Goal: Task Accomplishment & Management: Use online tool/utility

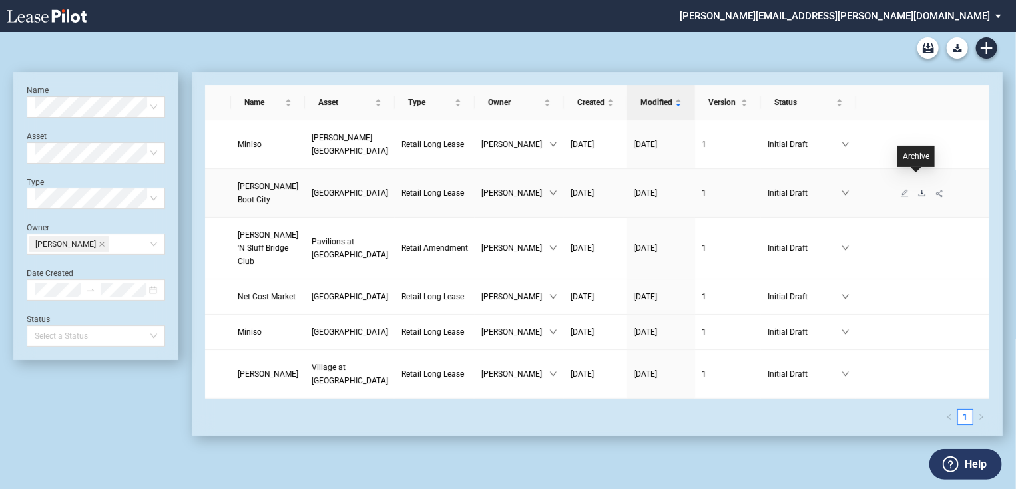
click at [918, 189] on icon "download" at bounding box center [922, 193] width 8 height 8
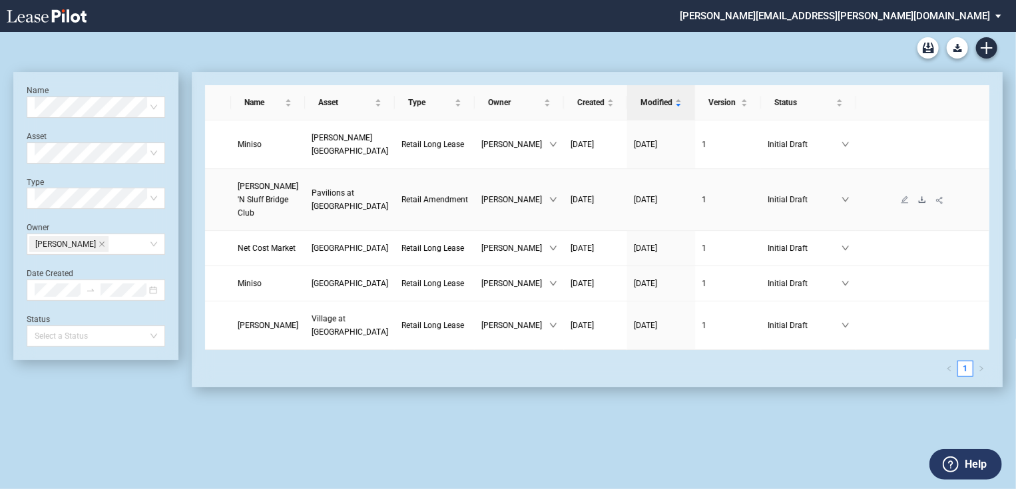
click at [918, 196] on icon "download" at bounding box center [922, 200] width 8 height 8
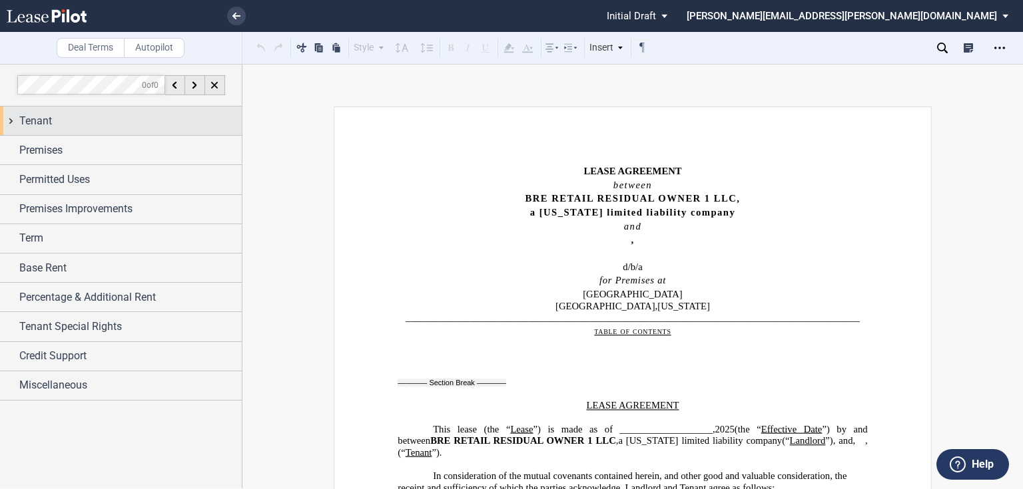
click at [12, 123] on div "Tenant" at bounding box center [121, 121] width 242 height 29
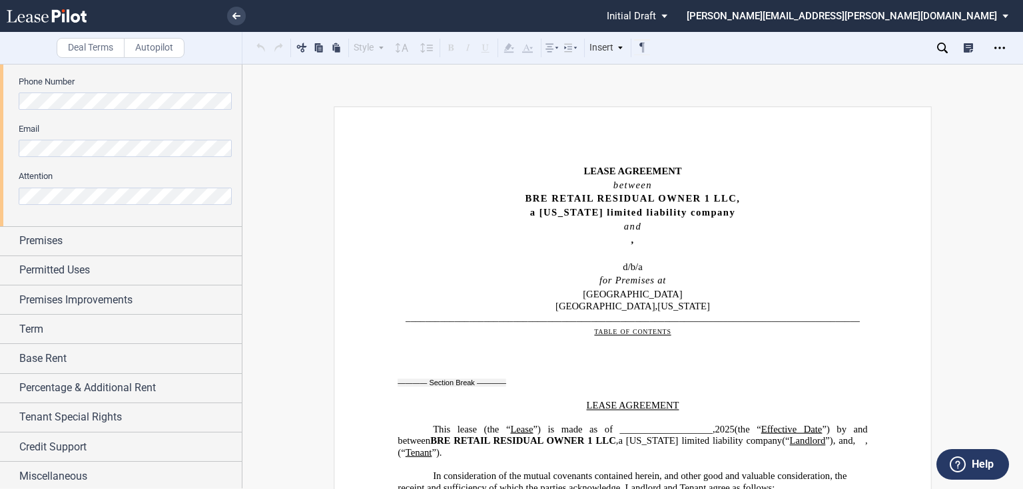
scroll to position [429, 0]
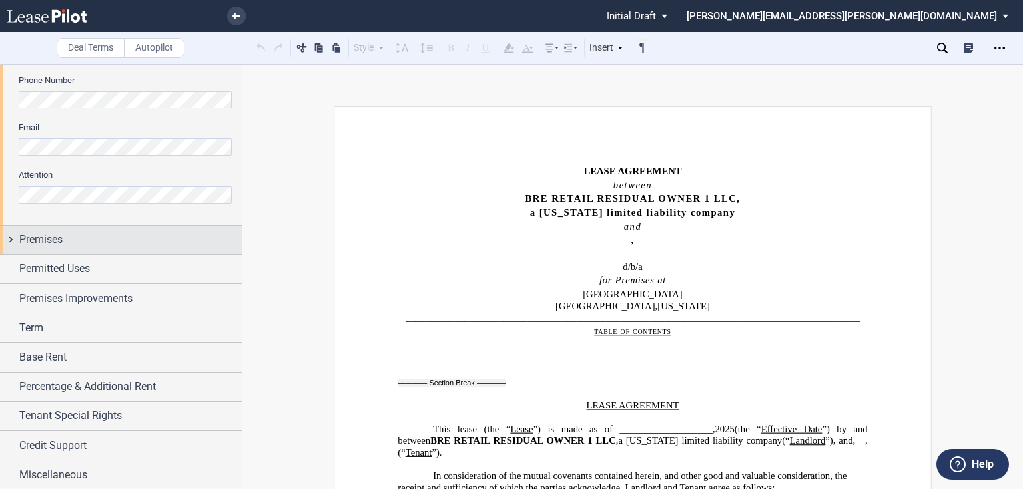
click at [9, 241] on div "Premises" at bounding box center [121, 240] width 242 height 29
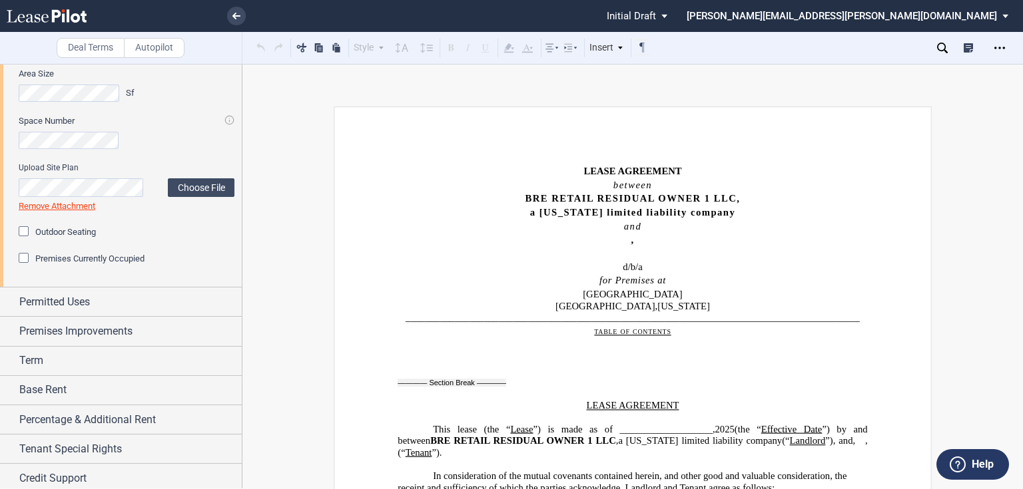
scroll to position [653, 0]
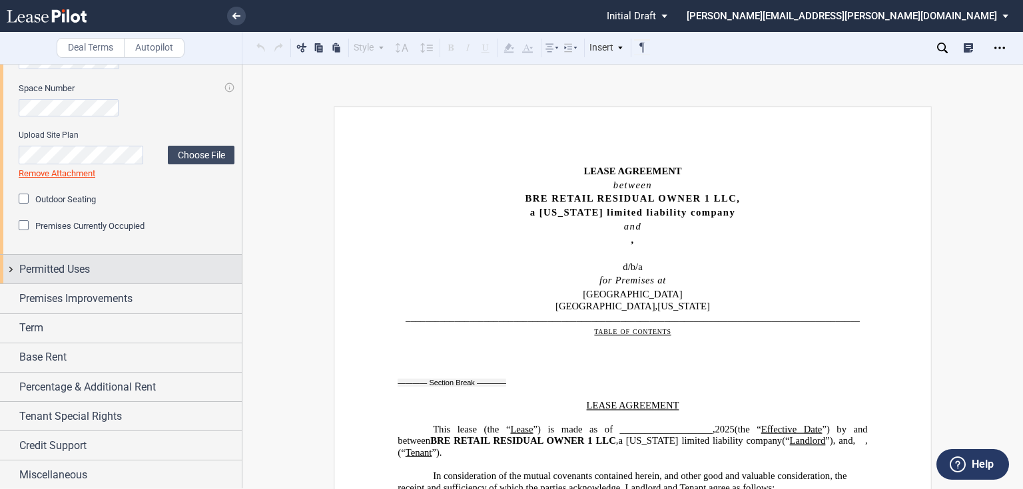
click at [11, 266] on div "Permitted Uses" at bounding box center [121, 269] width 242 height 29
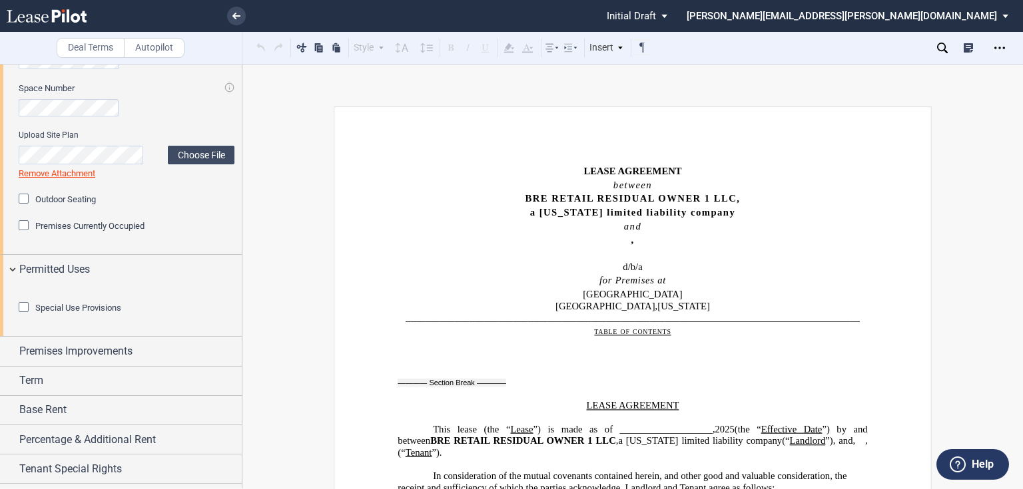
scroll to position [780, 0]
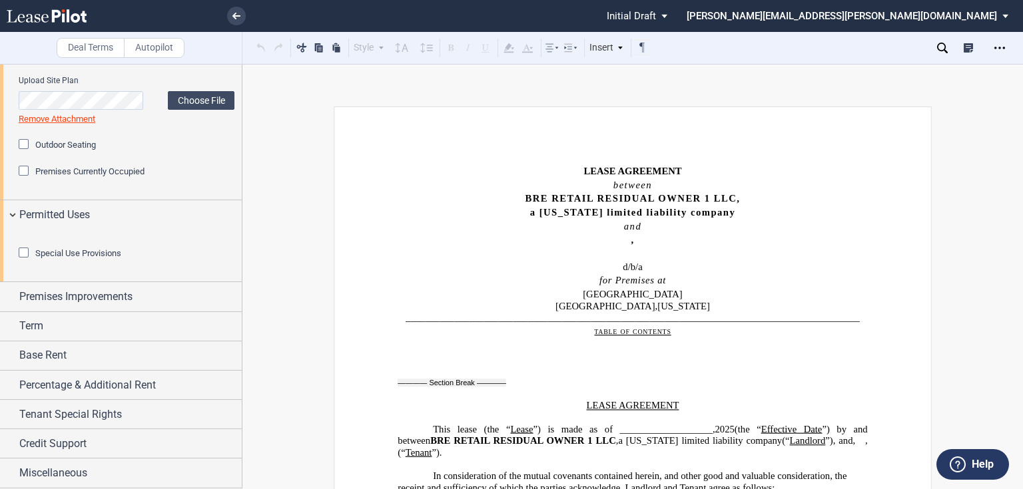
click at [24, 256] on div "Special Use Provisions" at bounding box center [25, 254] width 13 height 13
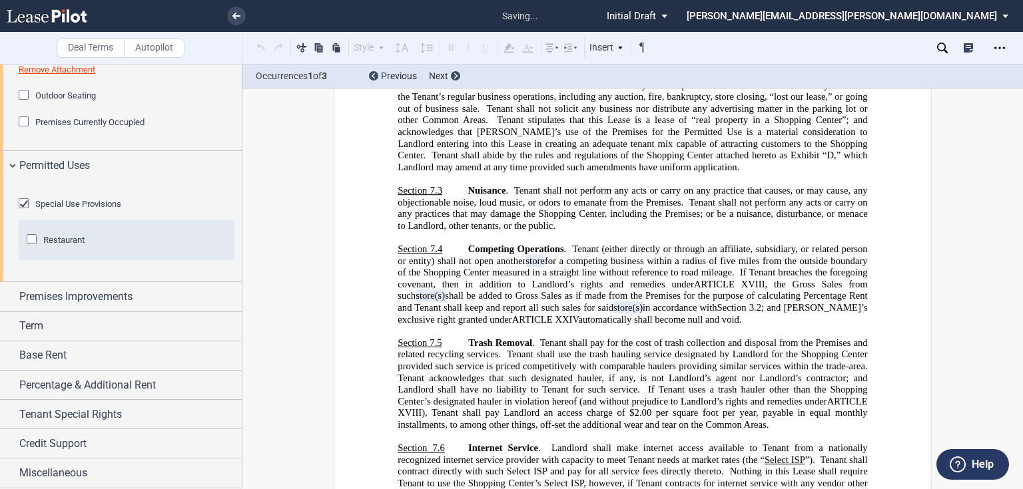
scroll to position [5657, 0]
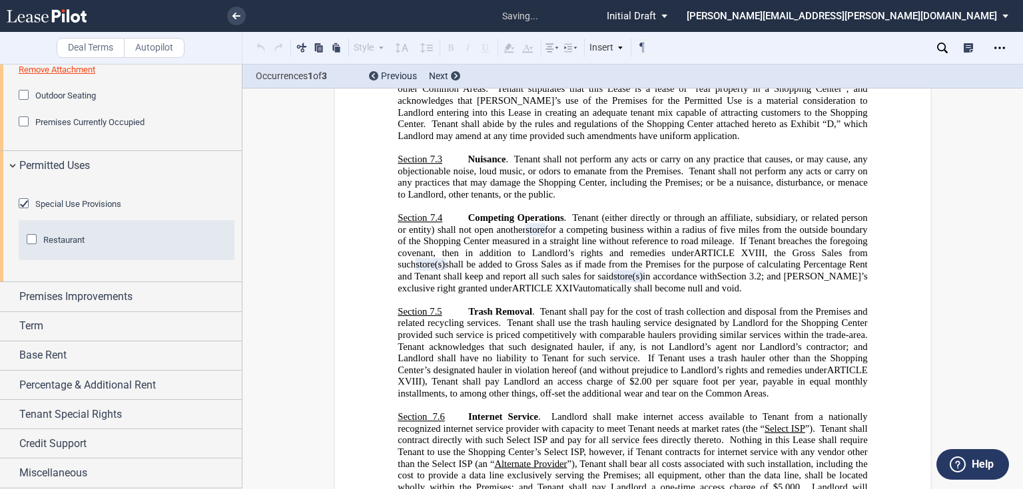
click at [24, 212] on div "Special Use Provisions" at bounding box center [25, 204] width 13 height 13
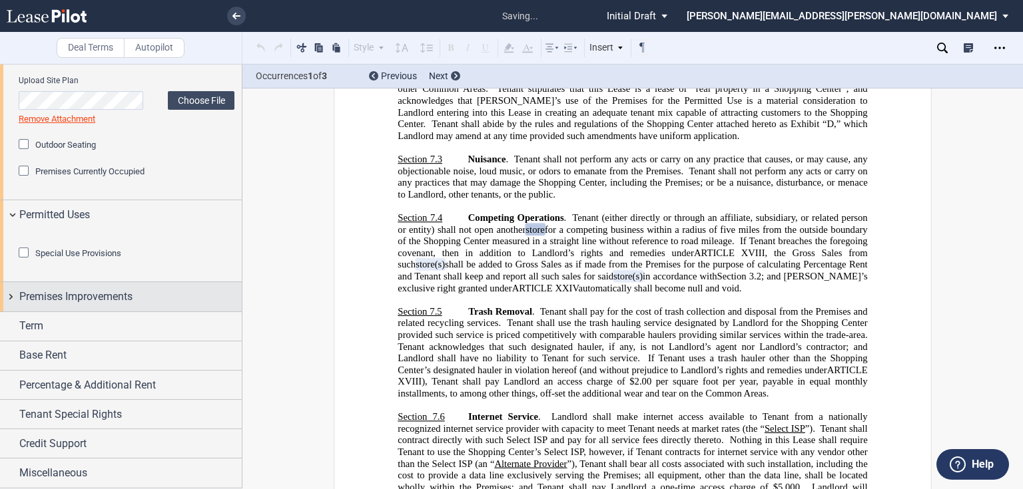
click at [13, 298] on div "Premises Improvements" at bounding box center [121, 296] width 242 height 29
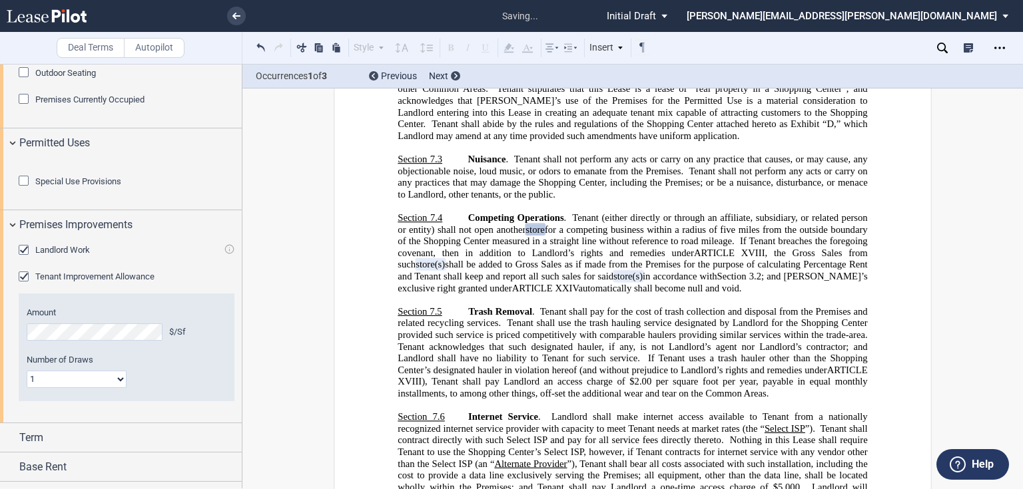
scroll to position [963, 0]
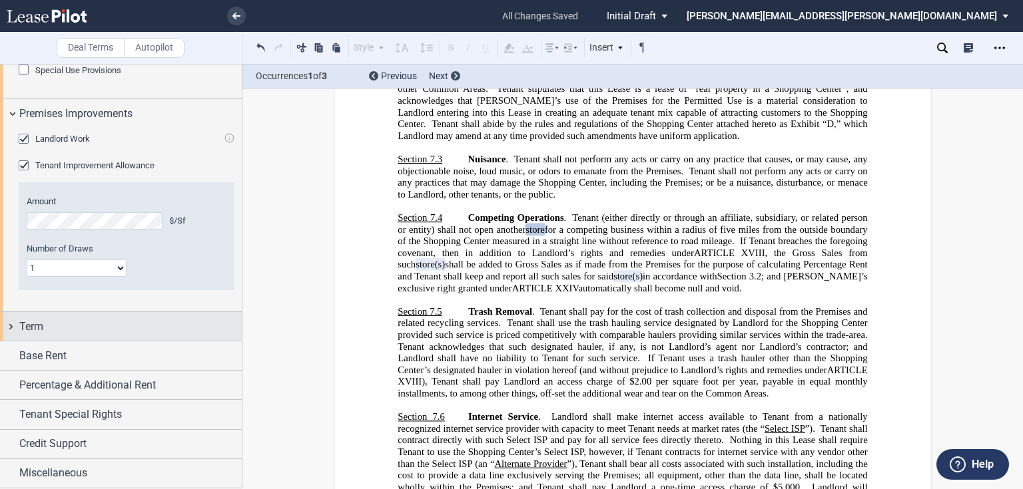
click at [13, 329] on div "Term" at bounding box center [121, 326] width 242 height 29
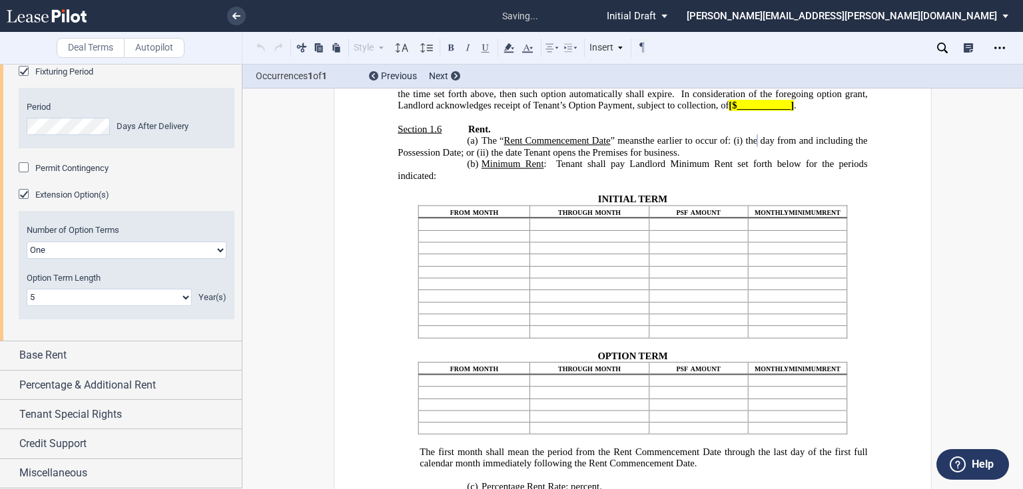
scroll to position [1321, 0]
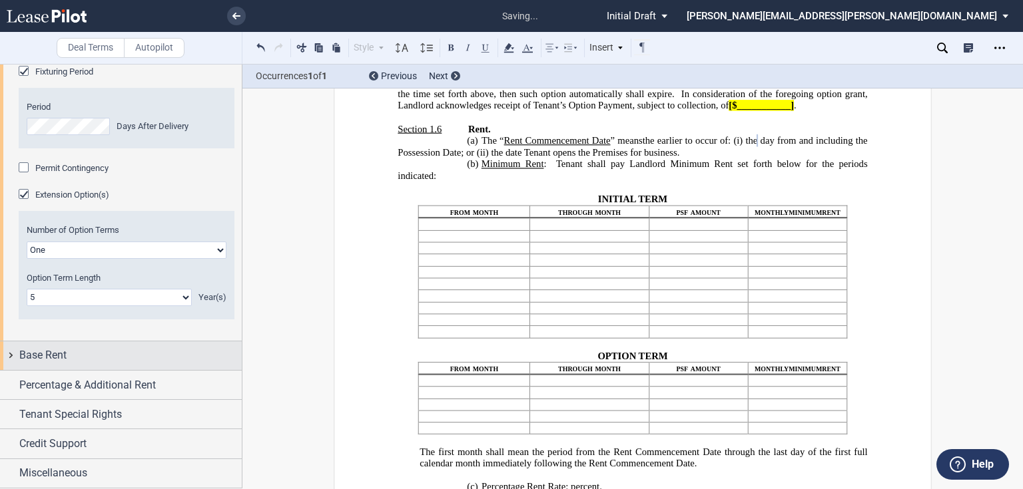
click at [8, 357] on div "Base Rent" at bounding box center [121, 356] width 242 height 29
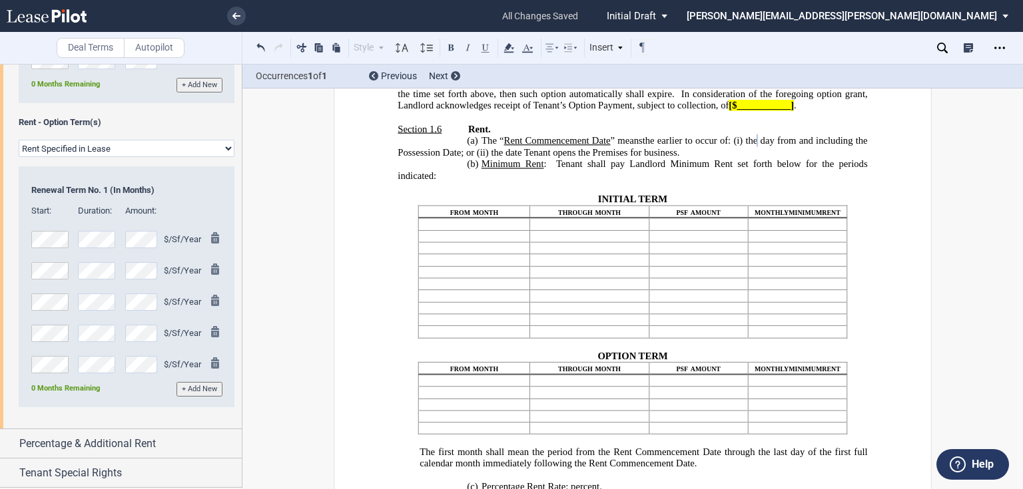
scroll to position [2062, 0]
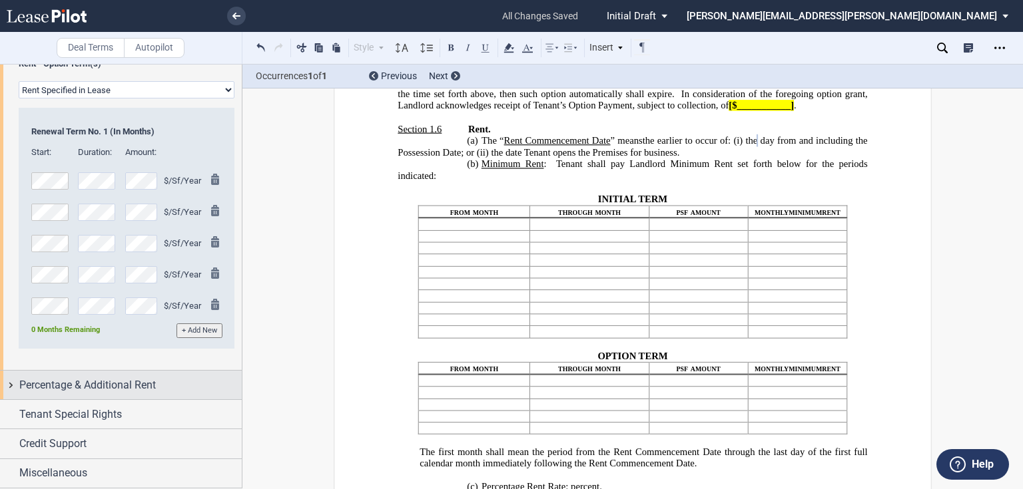
click at [12, 386] on div "Percentage & Additional Rent" at bounding box center [121, 385] width 242 height 29
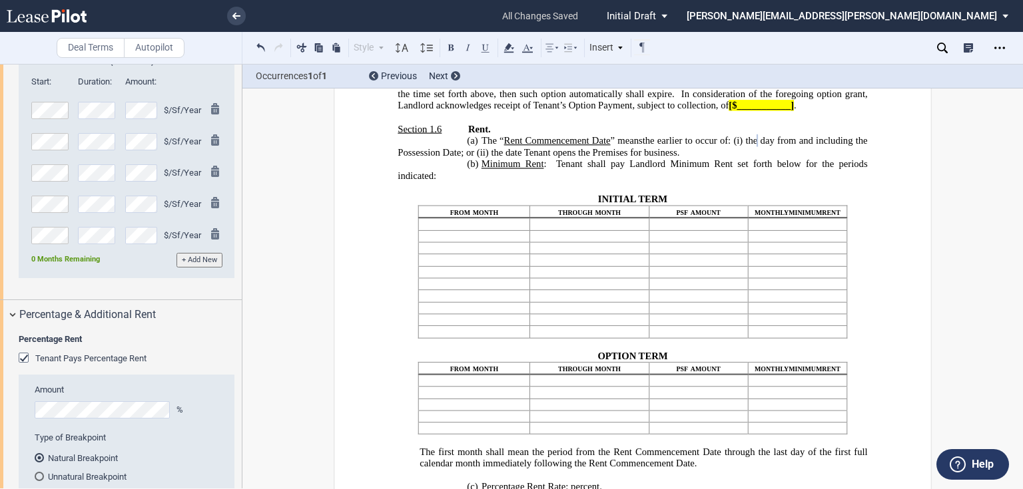
scroll to position [2222, 0]
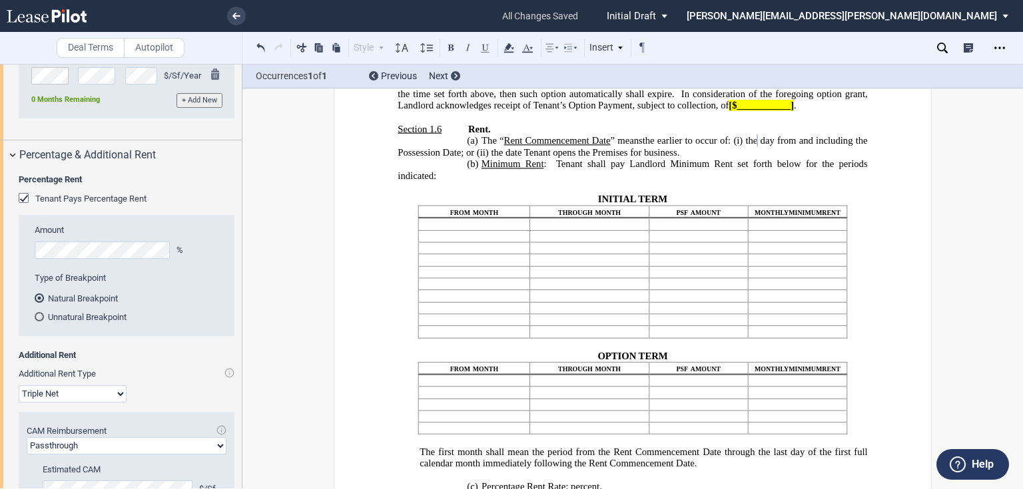
click at [24, 206] on div "Tenant Pays Percentage Rent" at bounding box center [25, 199] width 13 height 13
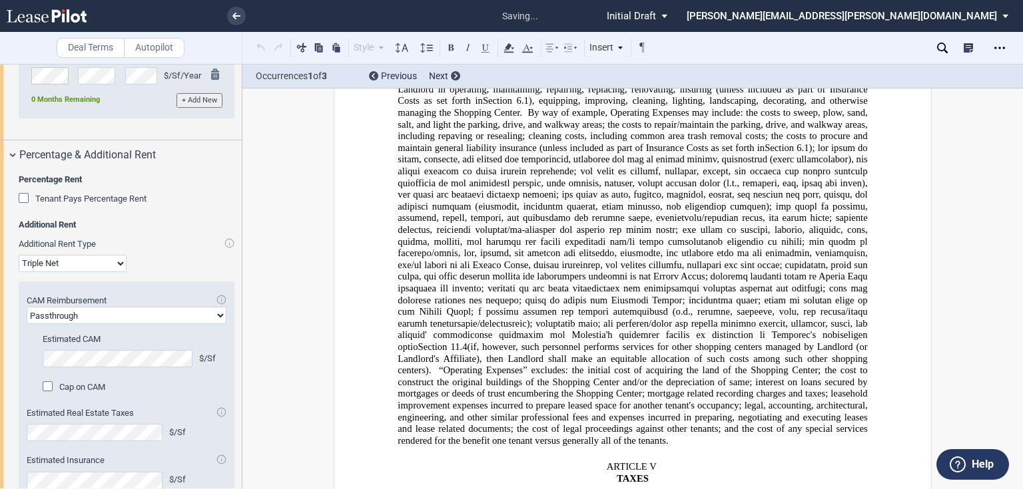
scroll to position [4585, 0]
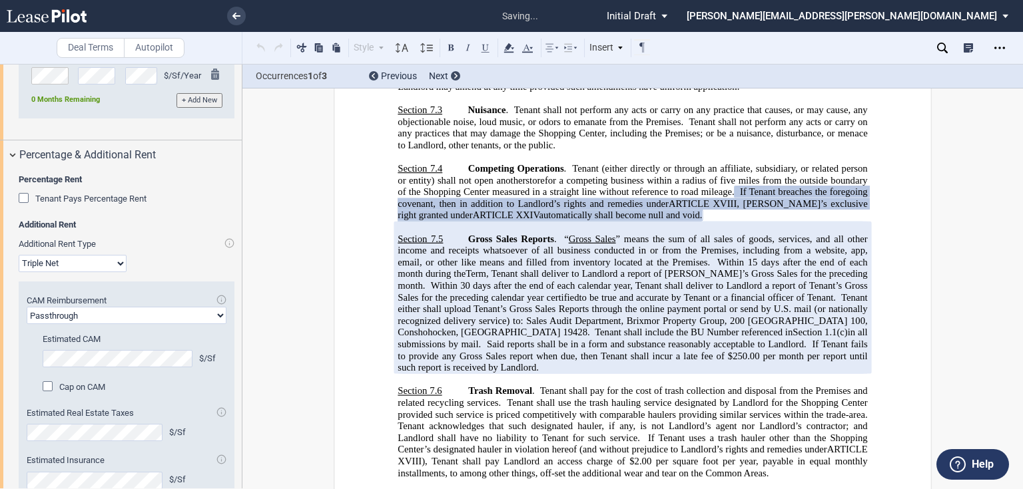
click at [112, 272] on select "Modified Gross Gross Triple Net" at bounding box center [73, 263] width 108 height 17
click at [19, 272] on select "Modified Gross Gross Triple Net" at bounding box center [73, 263] width 108 height 17
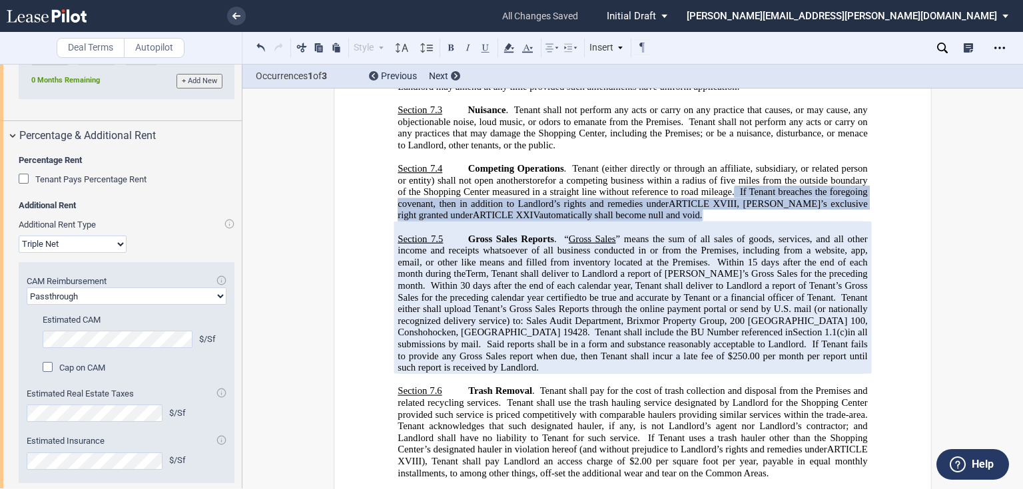
scroll to position [2328, 0]
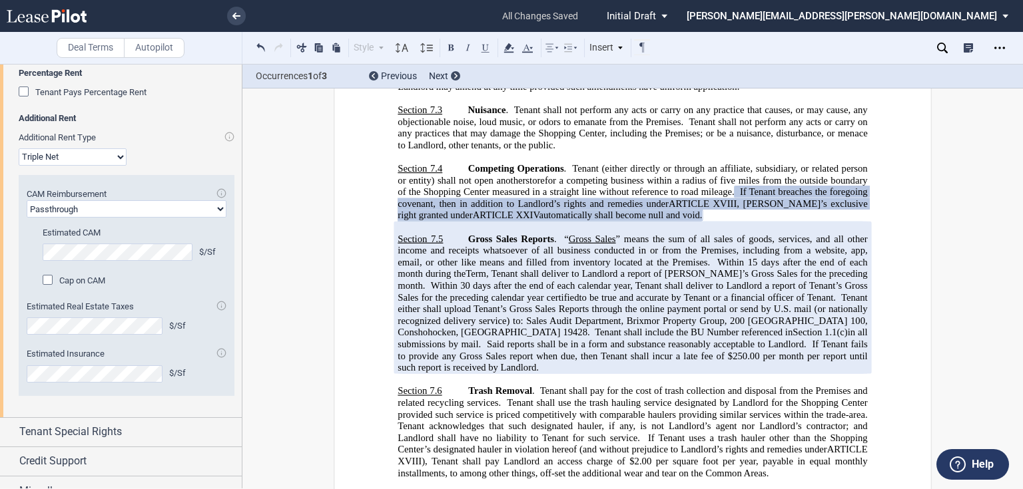
click at [93, 218] on select "Passthrough Fixed" at bounding box center [127, 208] width 200 height 17
select select "fixed"
click at [27, 218] on select "Passthrough Fixed" at bounding box center [127, 208] width 200 height 17
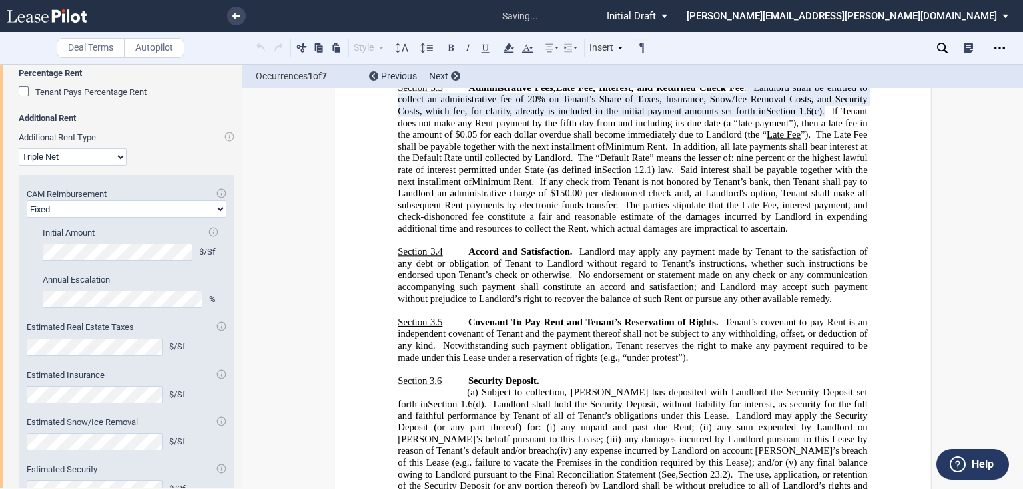
scroll to position [1475, 0]
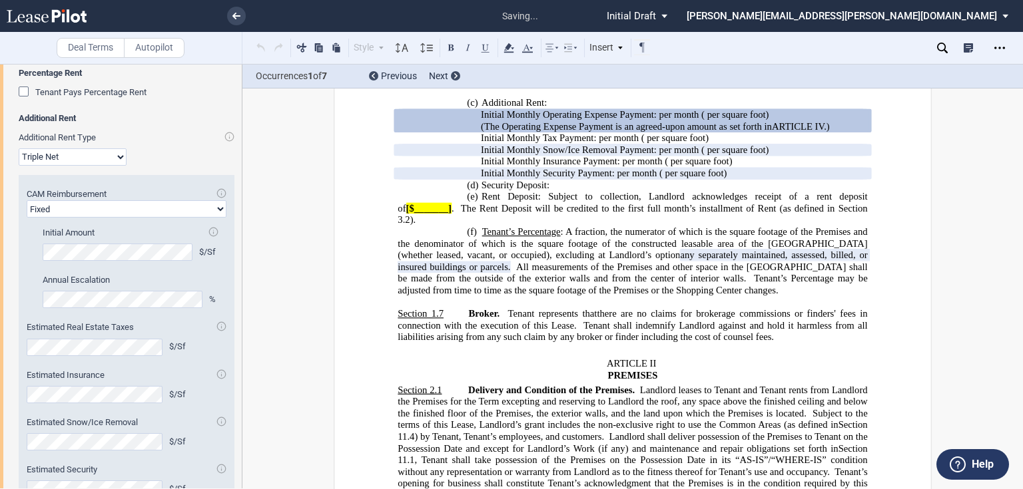
click at [0, 373] on div "Percentage Rent Tenant Pays Percentage Rent Amount % Type of Breakpoint Natural…" at bounding box center [121, 298] width 242 height 470
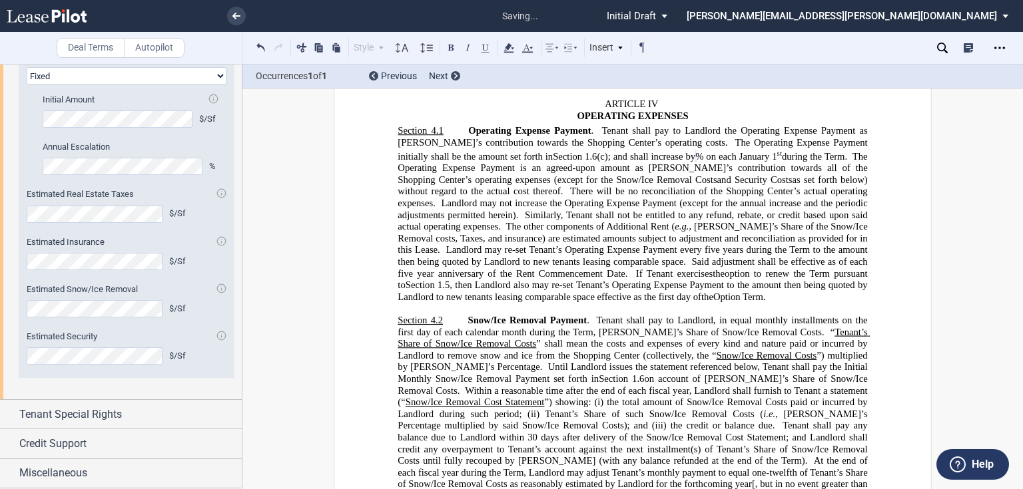
scroll to position [2532, 0]
click at [13, 416] on div "Tenant Special Rights" at bounding box center [121, 414] width 242 height 29
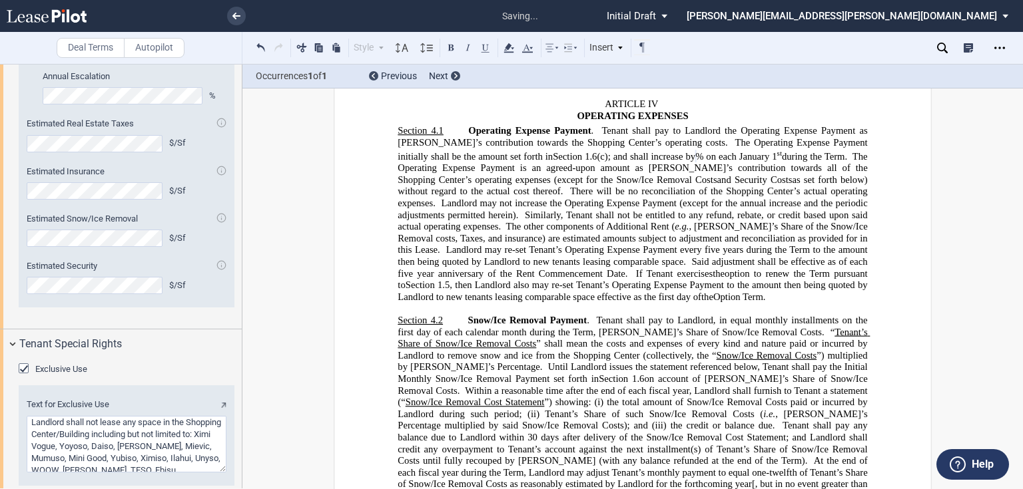
scroll to position [2680, 0]
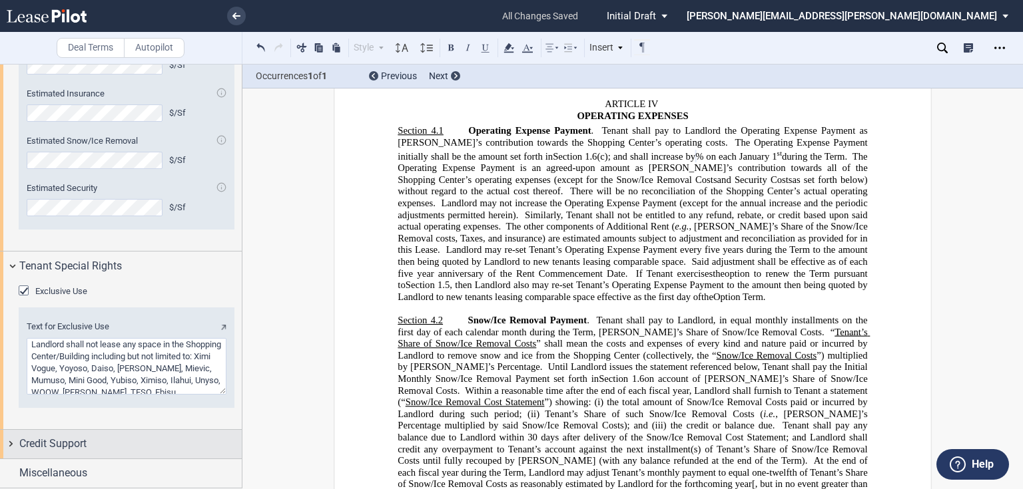
click at [12, 445] on div "Credit Support" at bounding box center [121, 444] width 242 height 29
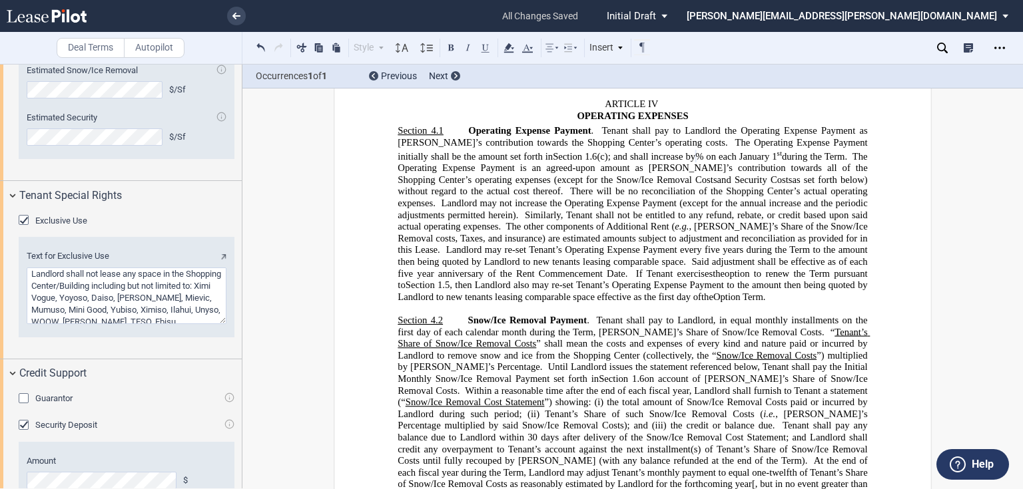
scroll to position [2817, 0]
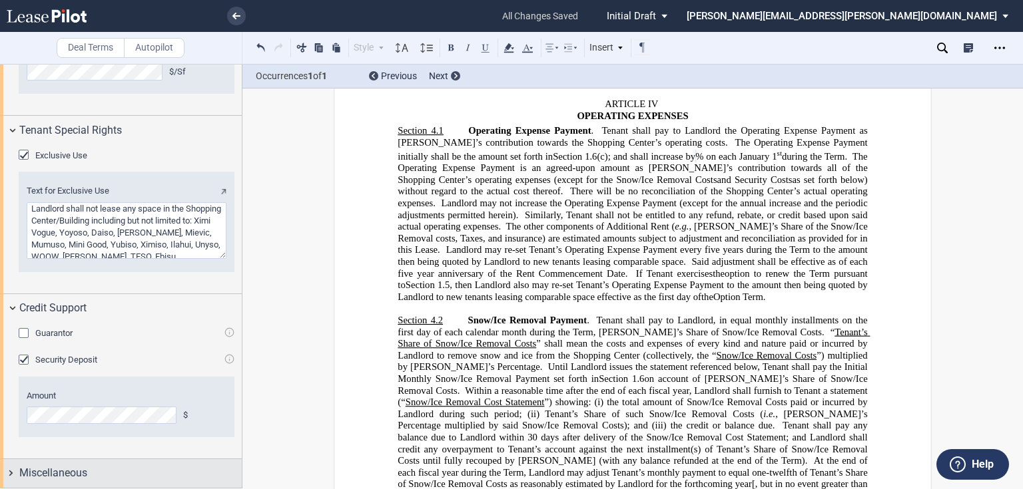
click at [12, 472] on div "Miscellaneous" at bounding box center [121, 473] width 242 height 29
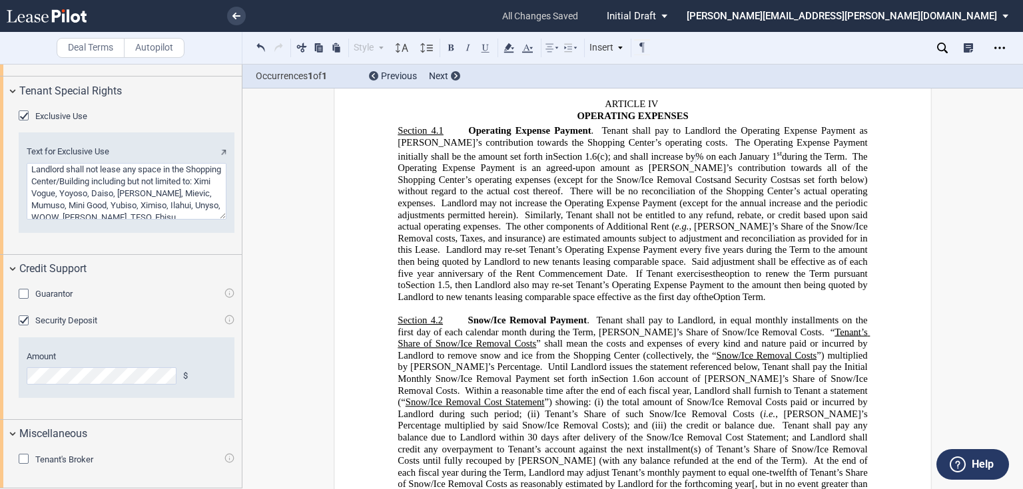
scroll to position [2856, 0]
click at [22, 458] on div "Tenant's Broker" at bounding box center [25, 460] width 13 height 13
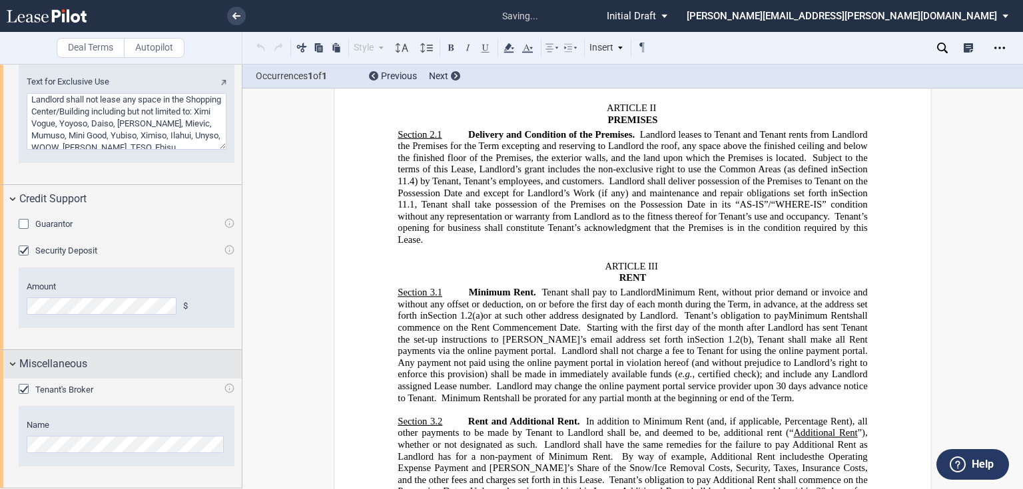
scroll to position [1656, 0]
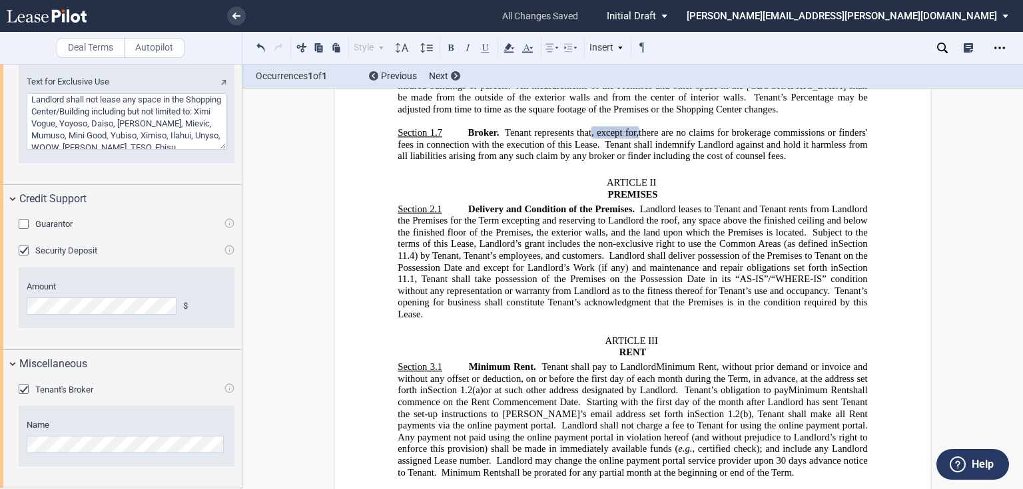
click at [674, 15] on span "status: \a\aInitial Draft\a\a\a\a\a" at bounding box center [666, 16] width 16 height 32
click at [834, 15] on div "Initial Draft" at bounding box center [818, 17] width 83 height 12
click at [1001, 51] on icon "Open Lease options menu" at bounding box center [999, 48] width 11 height 11
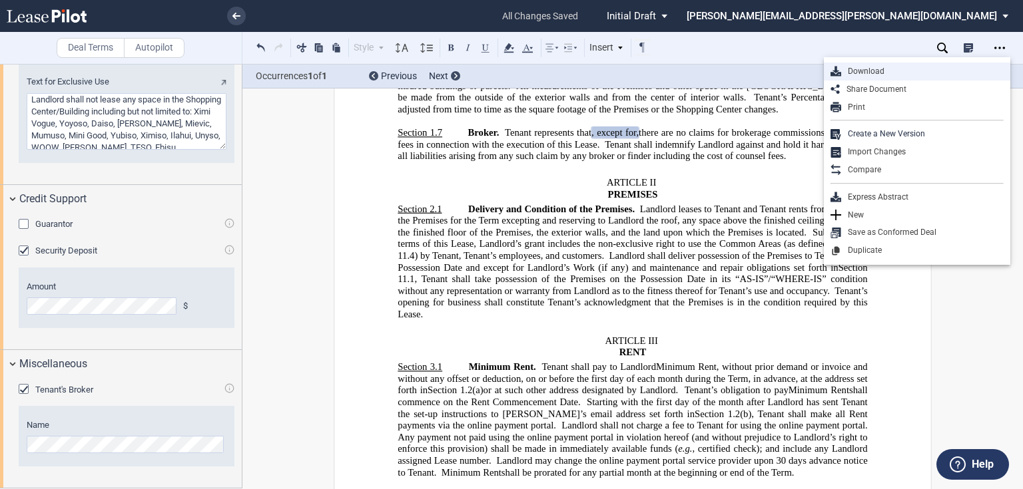
click at [876, 73] on div "Download" at bounding box center [922, 71] width 162 height 11
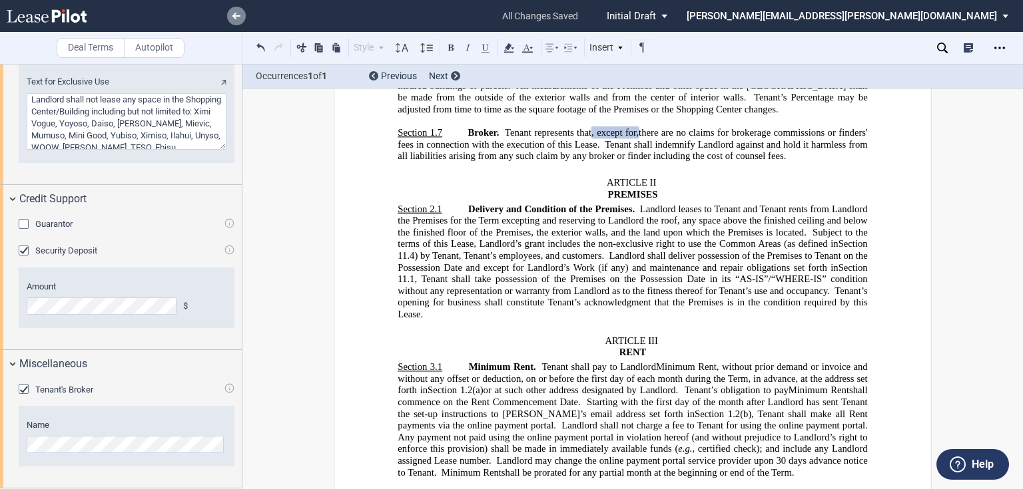
click at [234, 19] on icon at bounding box center [236, 16] width 8 height 7
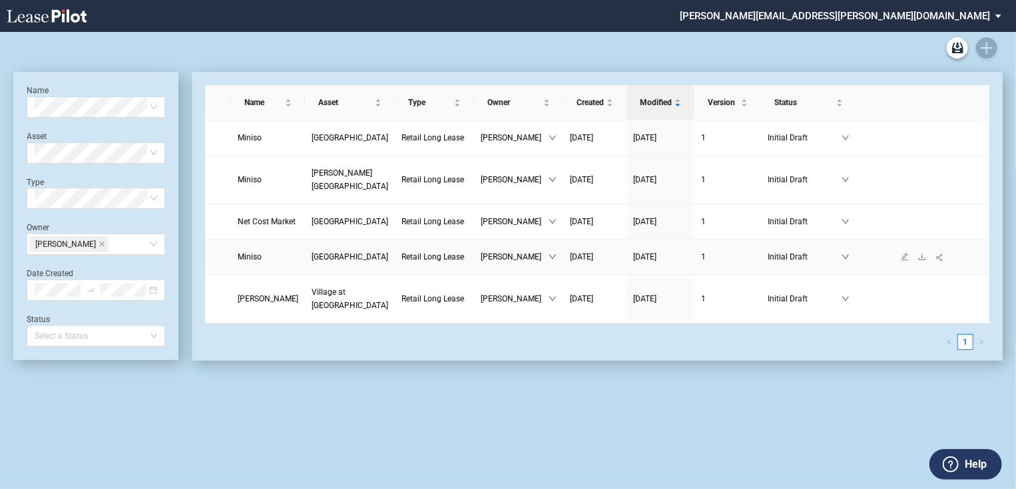
click at [328, 262] on span "[GEOGRAPHIC_DATA]" at bounding box center [350, 256] width 77 height 9
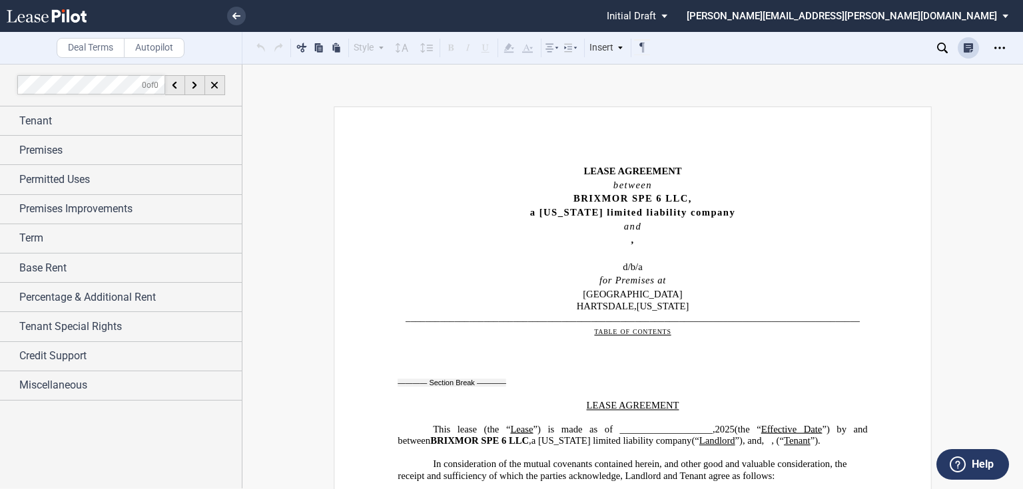
click at [969, 47] on md-icon at bounding box center [971, 51] width 16 height 16
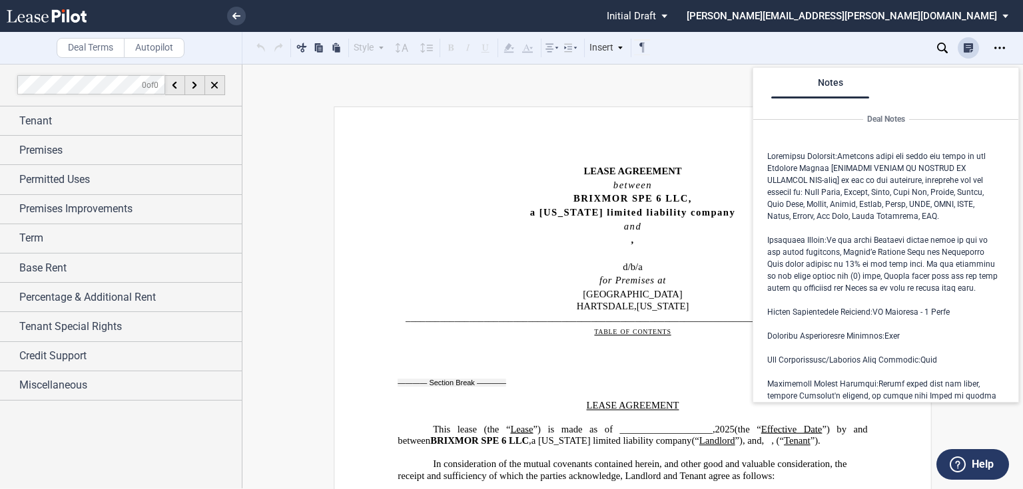
click at [969, 47] on md-icon at bounding box center [971, 51] width 16 height 16
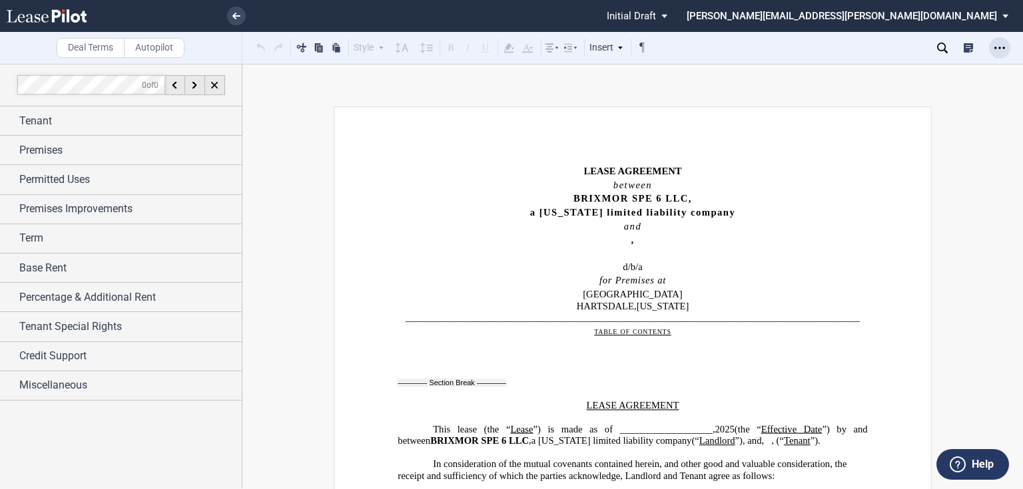
click at [995, 45] on icon "Open Lease options menu" at bounding box center [999, 48] width 11 height 11
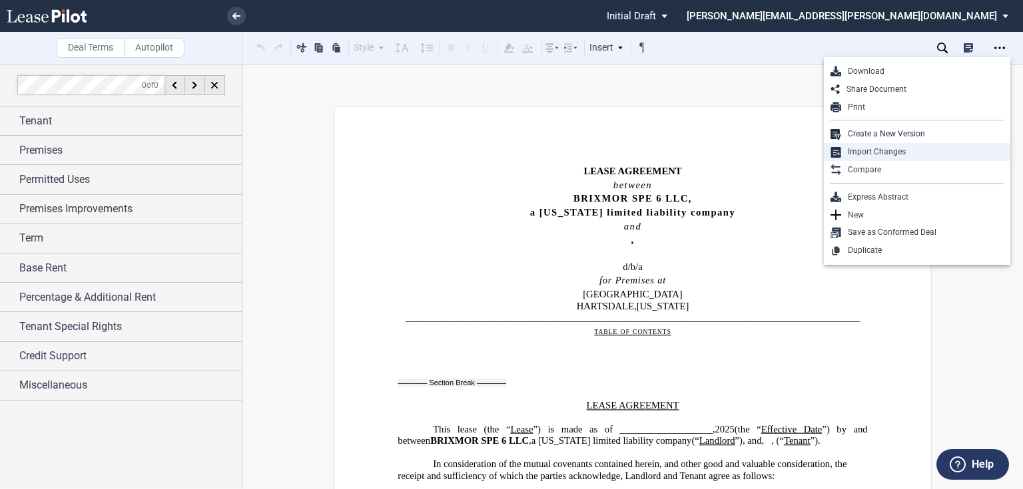
click at [873, 151] on div "Import Changes" at bounding box center [922, 151] width 162 height 11
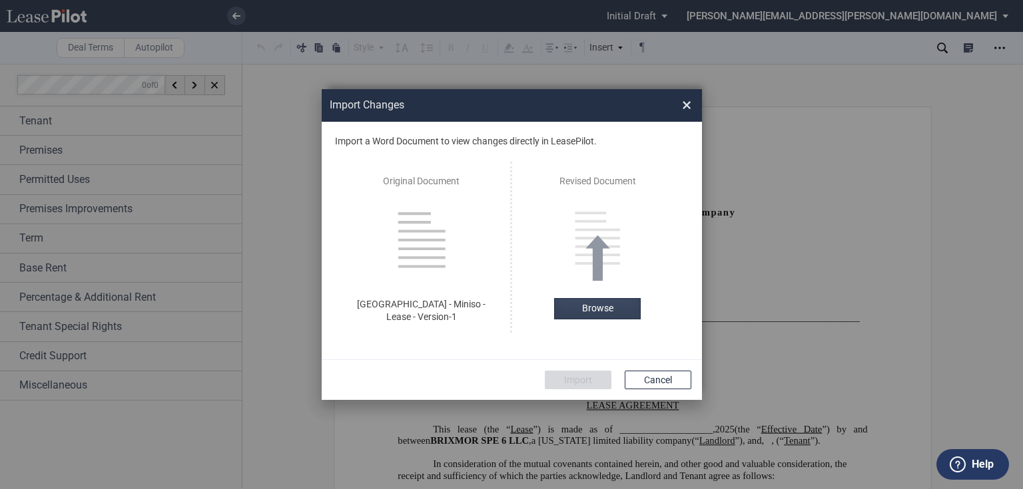
click at [597, 311] on label "Browse" at bounding box center [597, 308] width 87 height 21
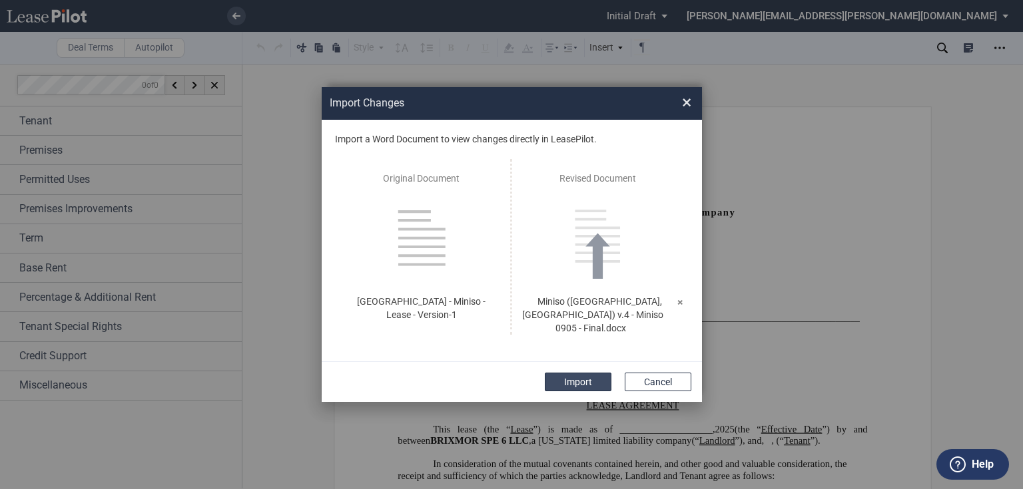
click at [585, 374] on button "Import" at bounding box center [578, 382] width 67 height 19
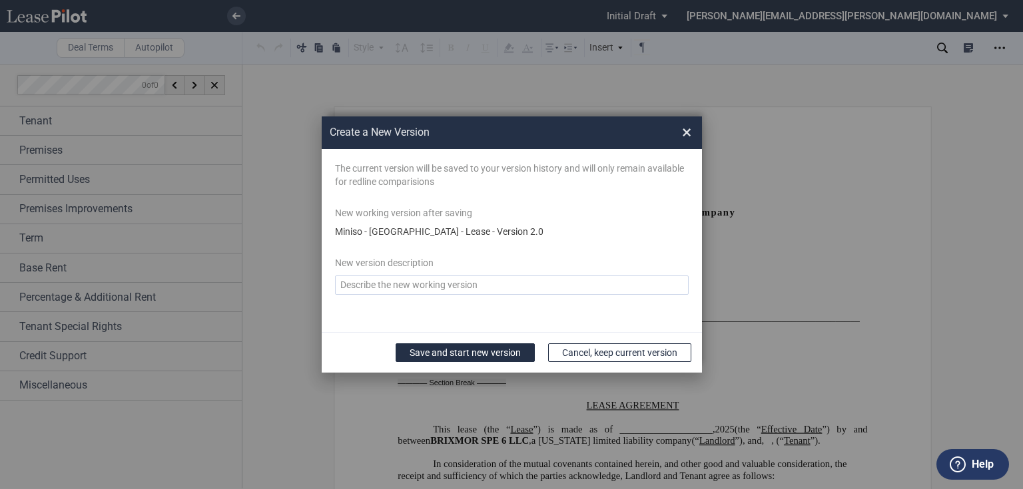
click at [688, 132] on span "×" at bounding box center [686, 132] width 9 height 21
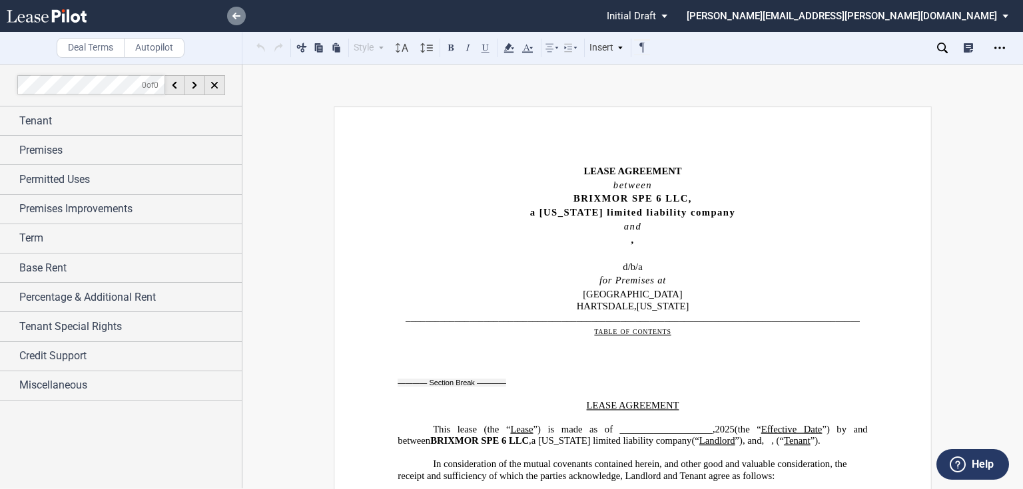
click at [237, 11] on link at bounding box center [236, 16] width 19 height 19
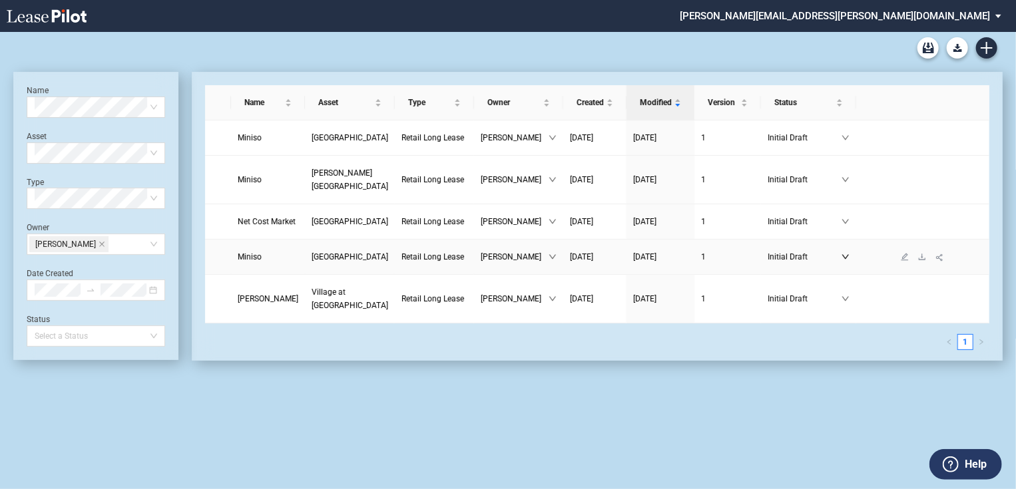
click at [842, 261] on icon "down" at bounding box center [846, 257] width 8 height 8
click at [901, 261] on icon "edit" at bounding box center [905, 257] width 8 height 8
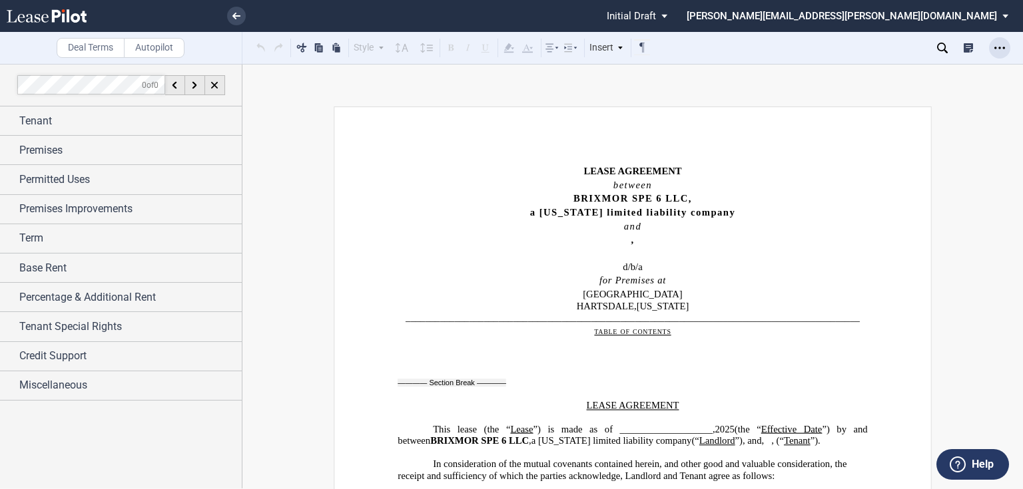
click at [996, 45] on icon "Open Lease options menu" at bounding box center [999, 48] width 11 height 11
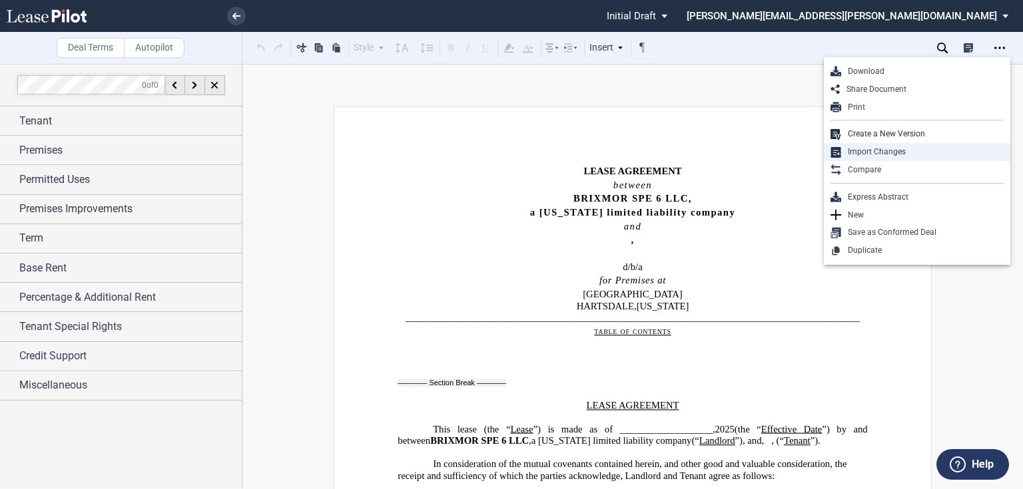
click at [873, 150] on div "Import Changes" at bounding box center [922, 151] width 162 height 11
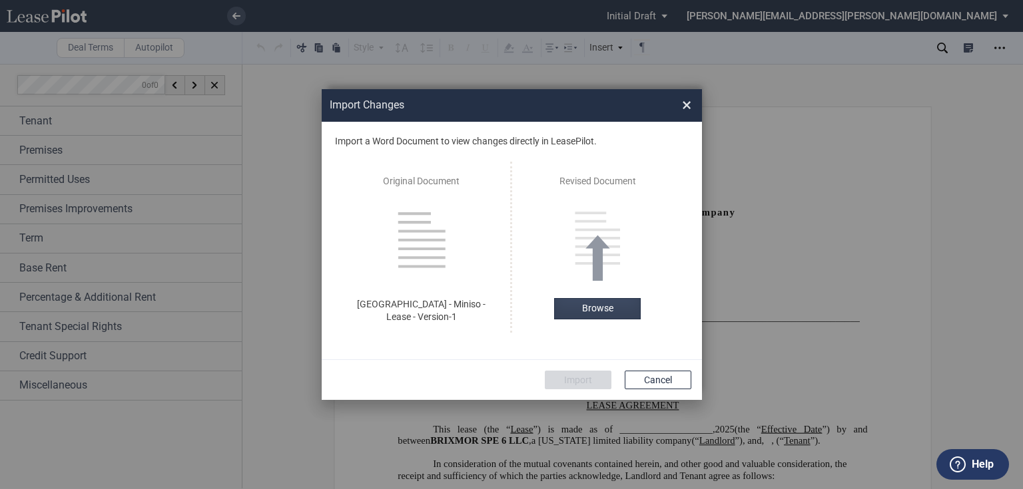
click at [599, 309] on label "Browse" at bounding box center [597, 308] width 87 height 21
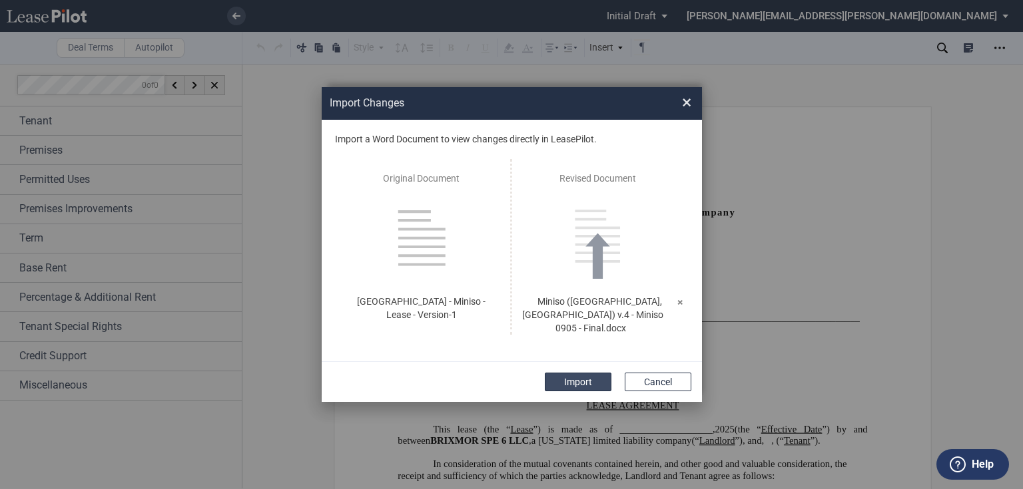
click at [575, 380] on button "Import" at bounding box center [578, 382] width 67 height 19
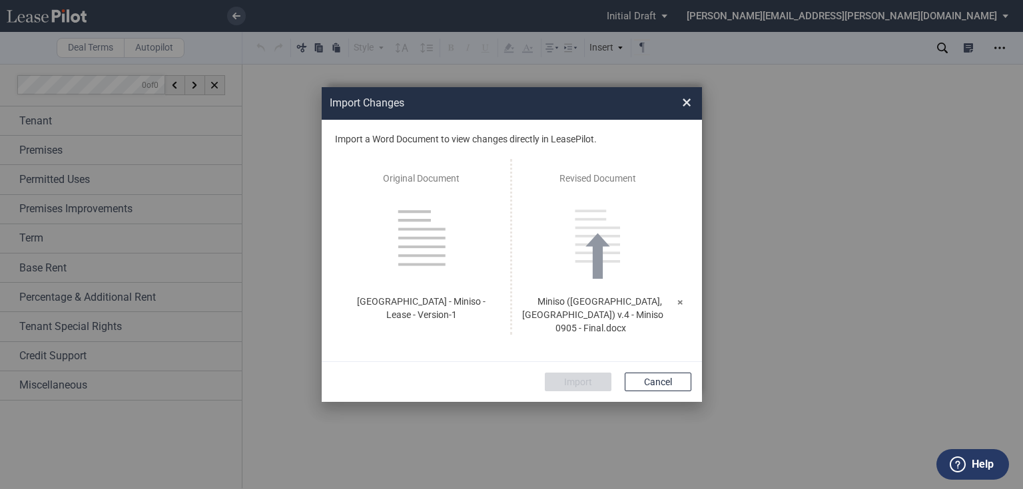
click at [609, 306] on label "Miniso (Hartsdale, NY) v.4 - Miniso 0905 - Final.docx" at bounding box center [592, 314] width 141 height 37
click at [598, 267] on use "Import Changes ..." at bounding box center [598, 239] width 54 height 79
click at [598, 268] on use "Import Changes ..." at bounding box center [598, 239] width 54 height 79
click at [599, 268] on use "Import Changes ..." at bounding box center [598, 239] width 54 height 79
